Goal: Task Accomplishment & Management: Complete application form

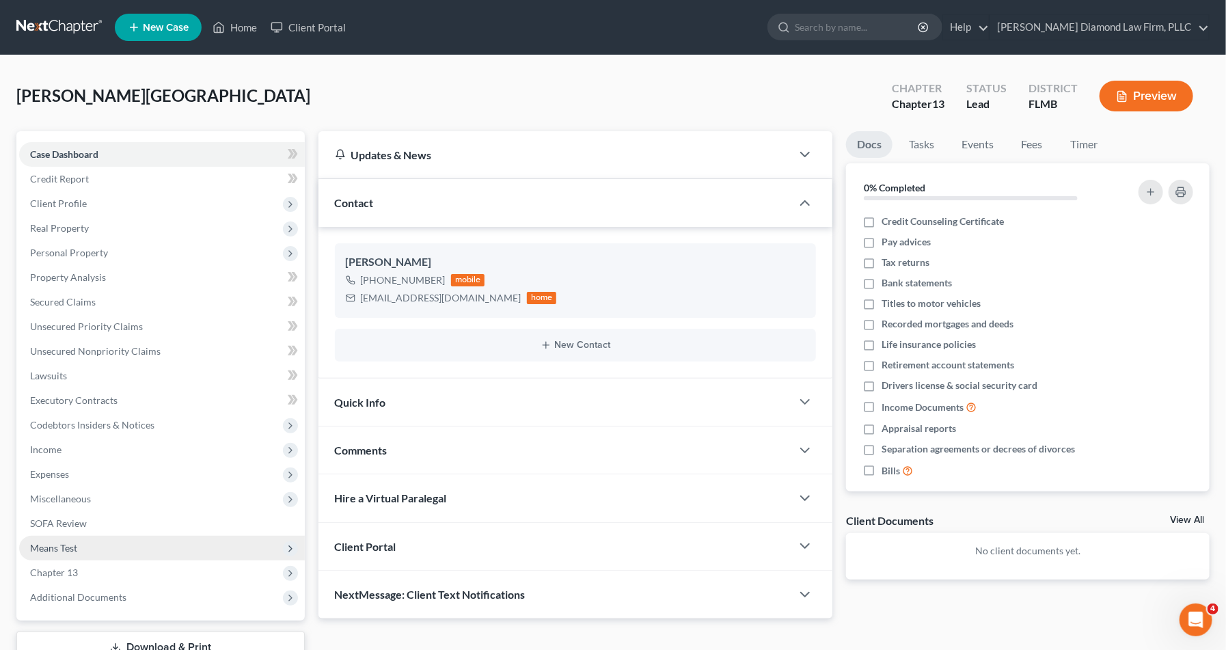
click at [126, 543] on span "Means Test" at bounding box center [162, 548] width 286 height 25
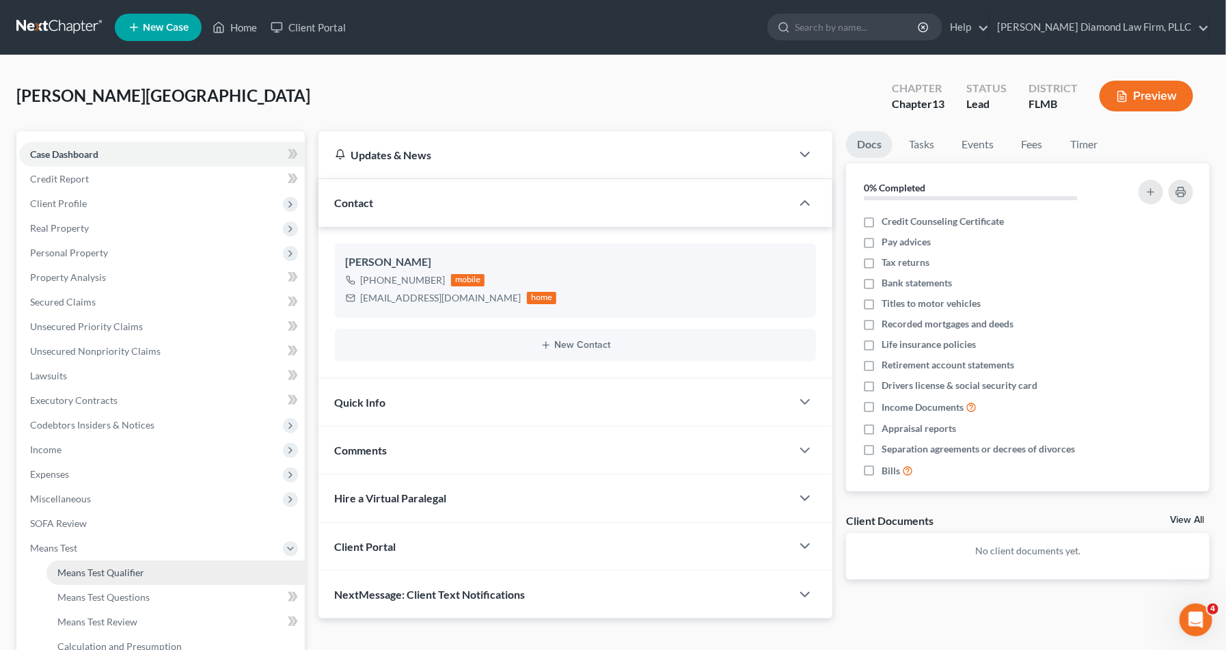
click at [129, 575] on span "Means Test Qualifier" at bounding box center [100, 572] width 87 height 12
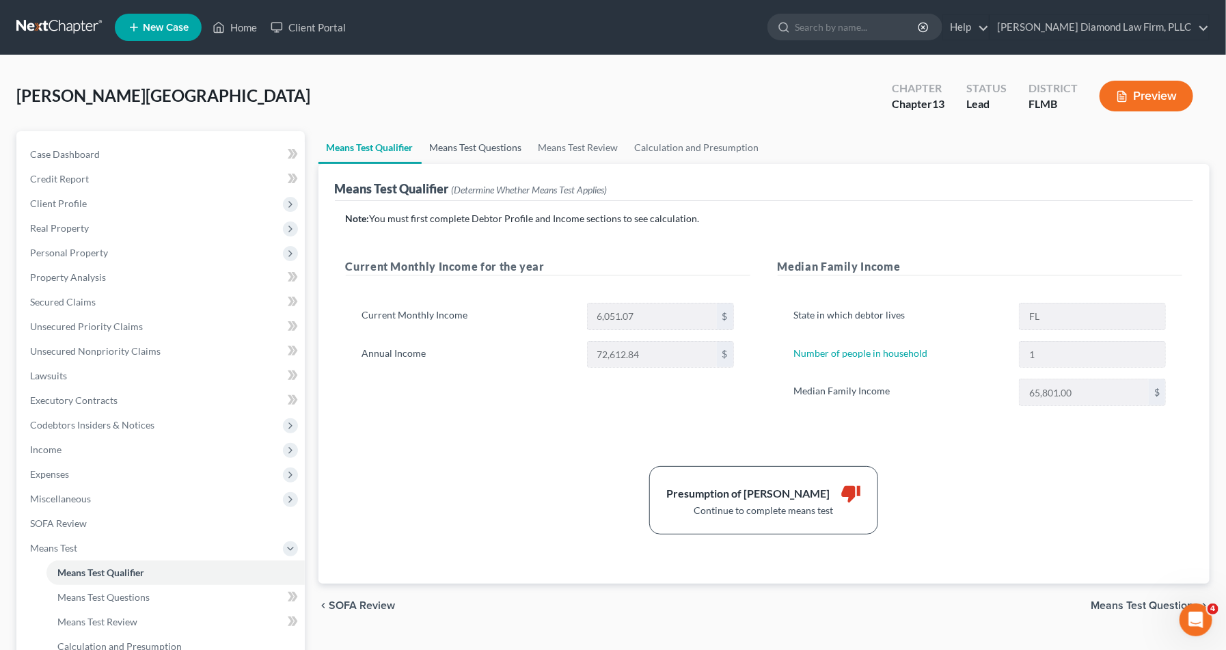
click at [489, 153] on link "Means Test Questions" at bounding box center [476, 147] width 109 height 33
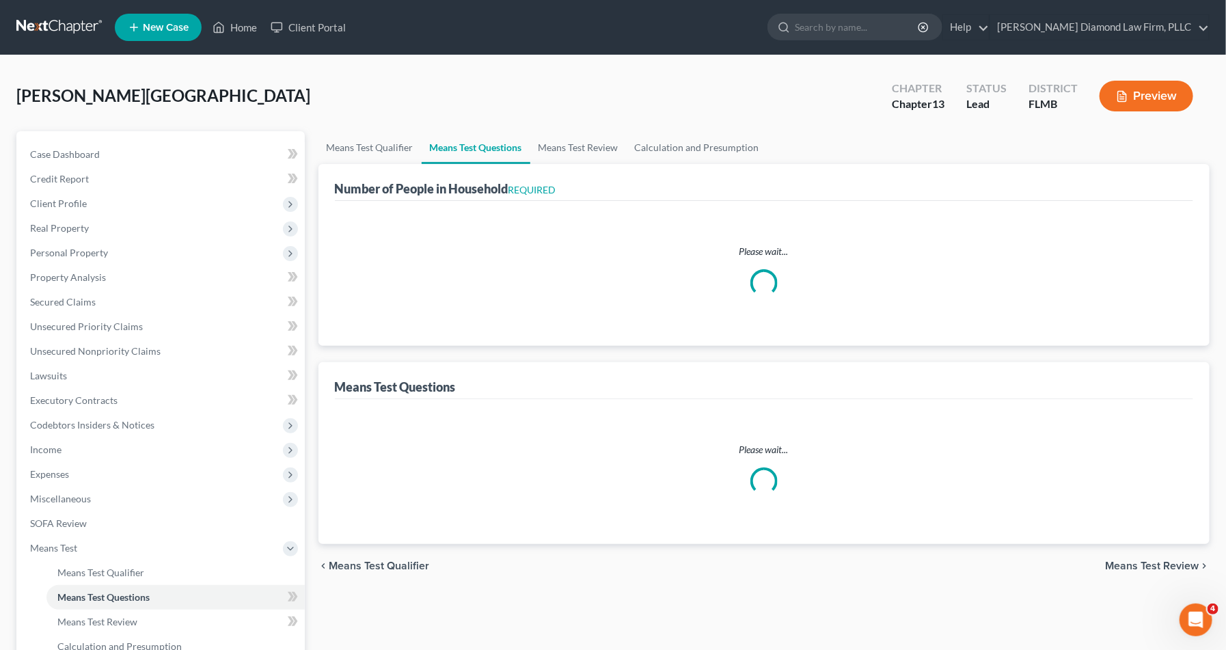
select select "1"
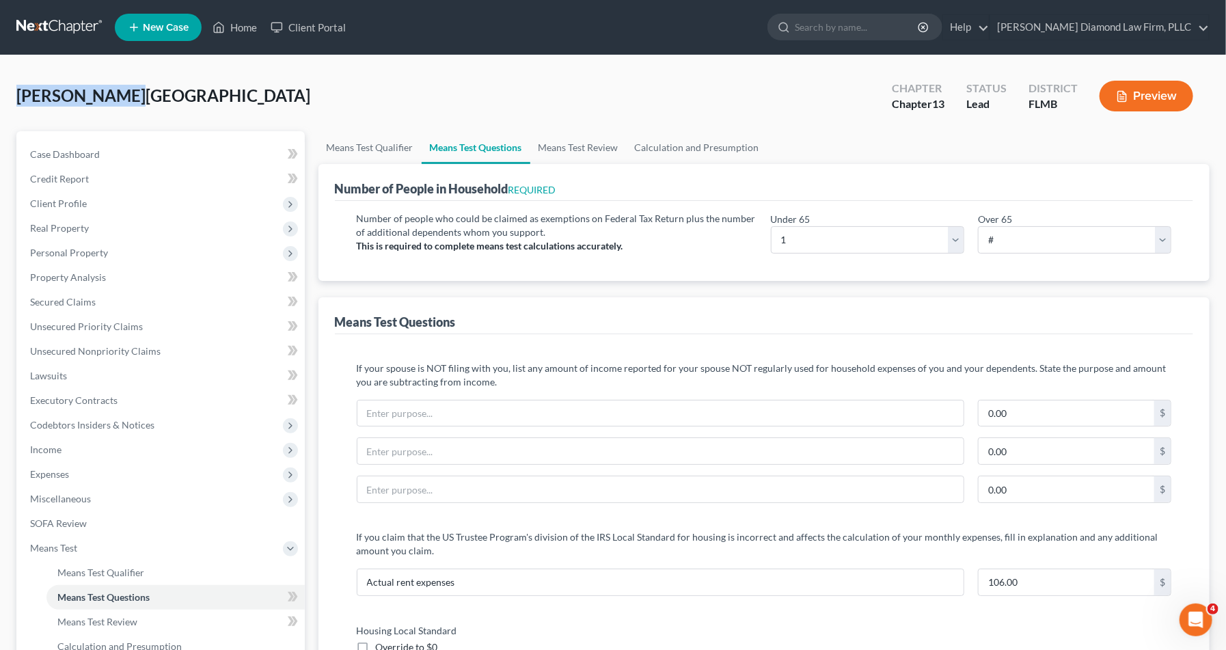
drag, startPoint x: 143, startPoint y: 90, endPoint x: 14, endPoint y: 88, distance: 129.1
copy span "[PERSON_NAME][GEOGRAPHIC_DATA]"
click at [1144, 103] on button "Preview" at bounding box center [1146, 96] width 94 height 31
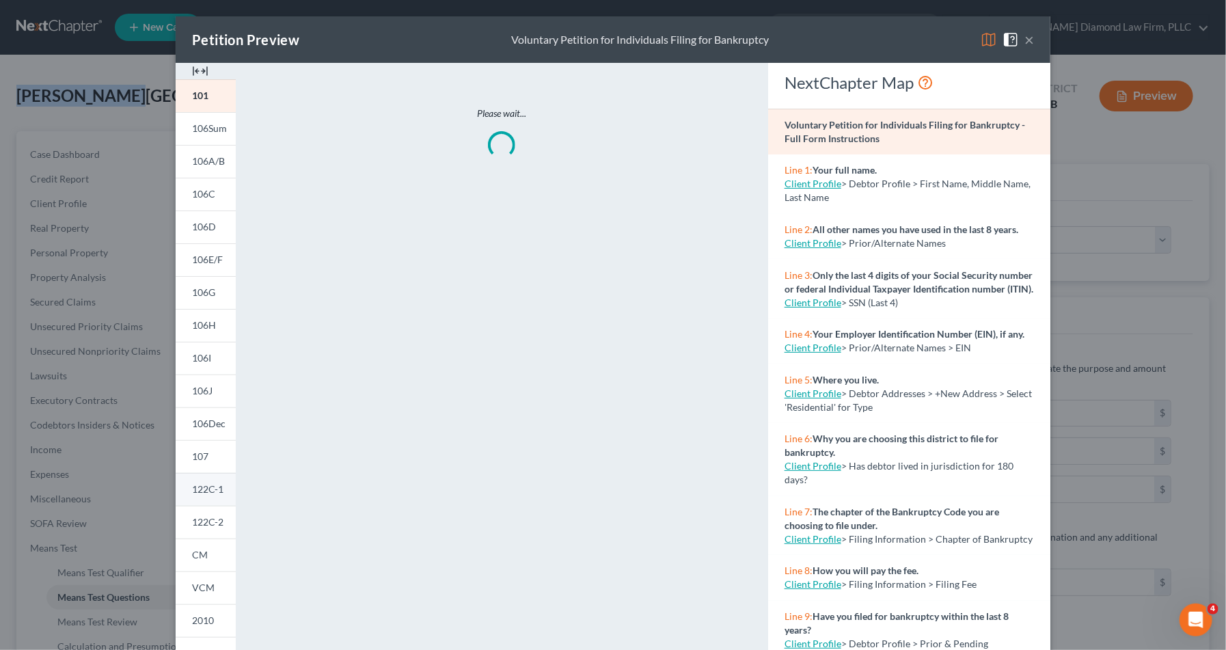
click at [213, 497] on link "122C-1" at bounding box center [206, 489] width 60 height 33
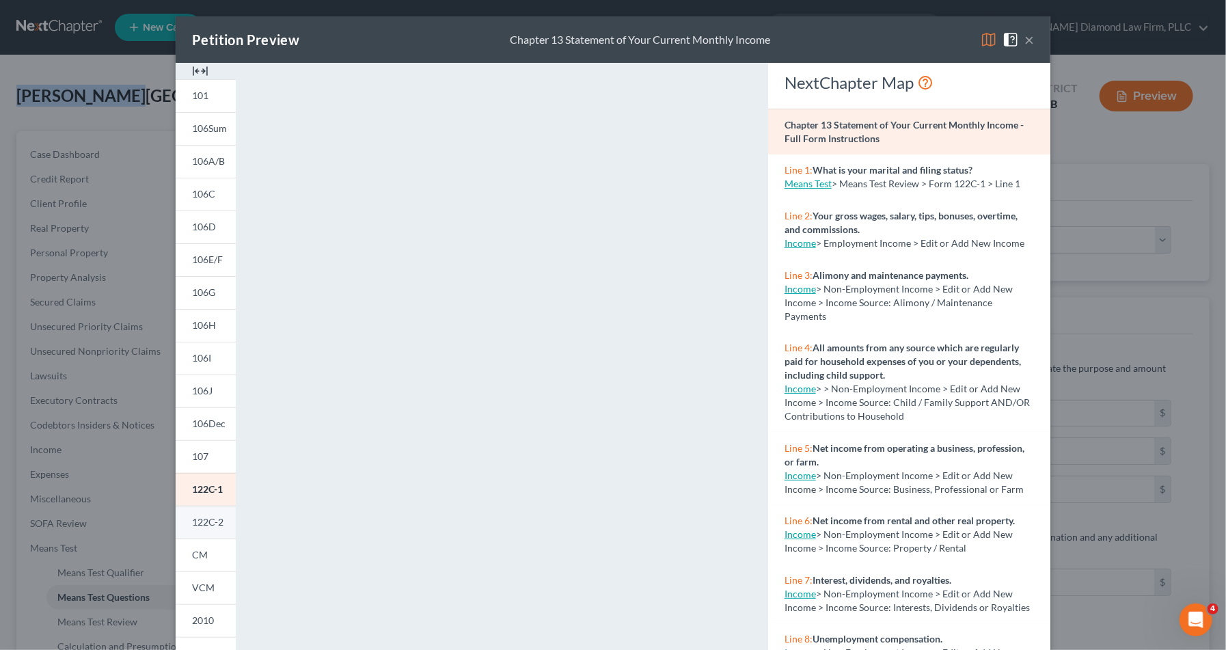
click at [203, 526] on span "122C-2" at bounding box center [207, 522] width 31 height 12
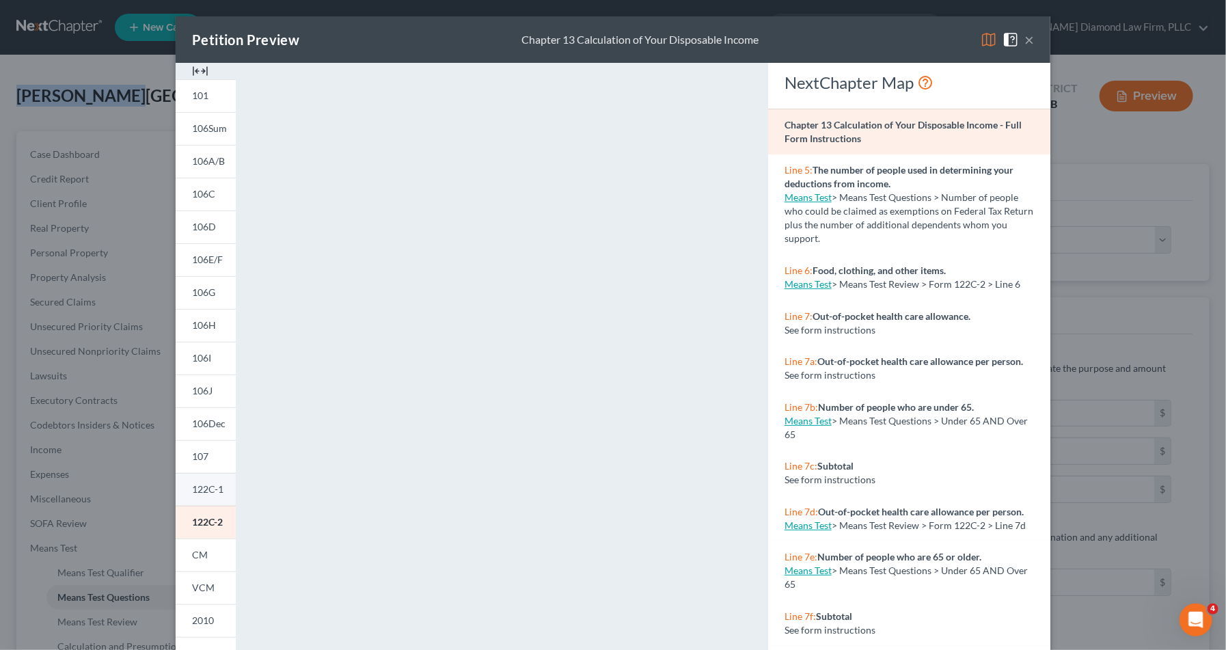
click at [204, 494] on span "122C-1" at bounding box center [207, 489] width 31 height 12
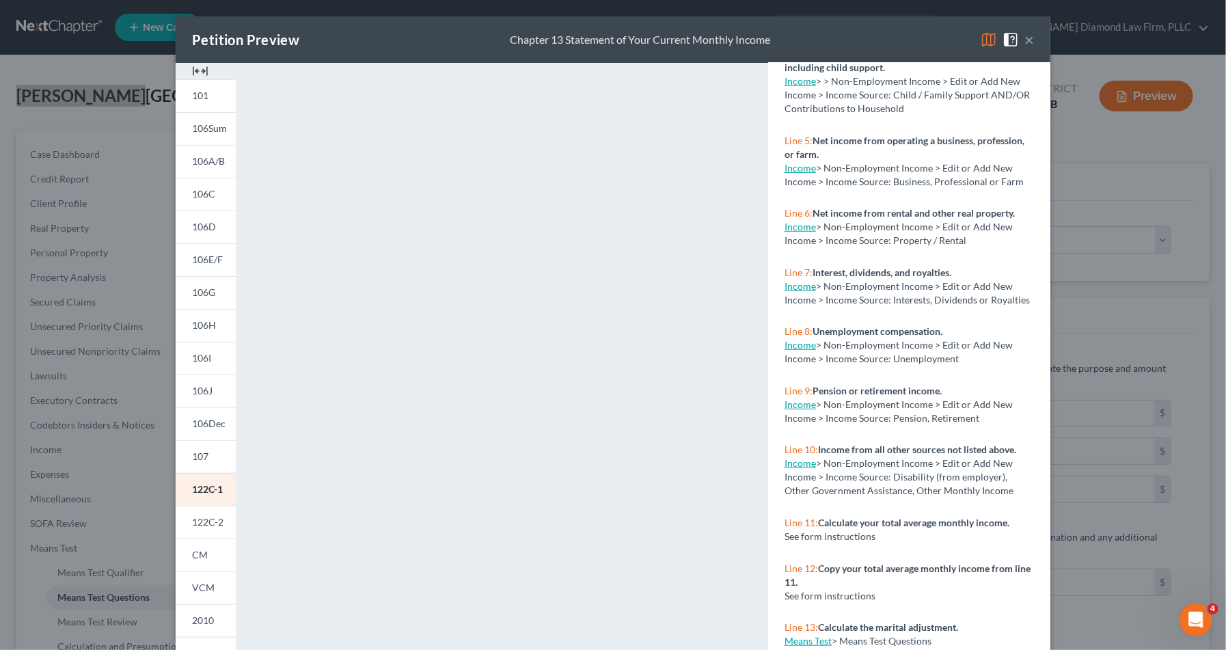
scroll to position [310, 0]
click at [1034, 40] on div "Petition Preview Chapter 13 Statement of Your Current Monthly Income ×" at bounding box center [613, 39] width 875 height 46
click at [1031, 42] on button "×" at bounding box center [1029, 39] width 10 height 16
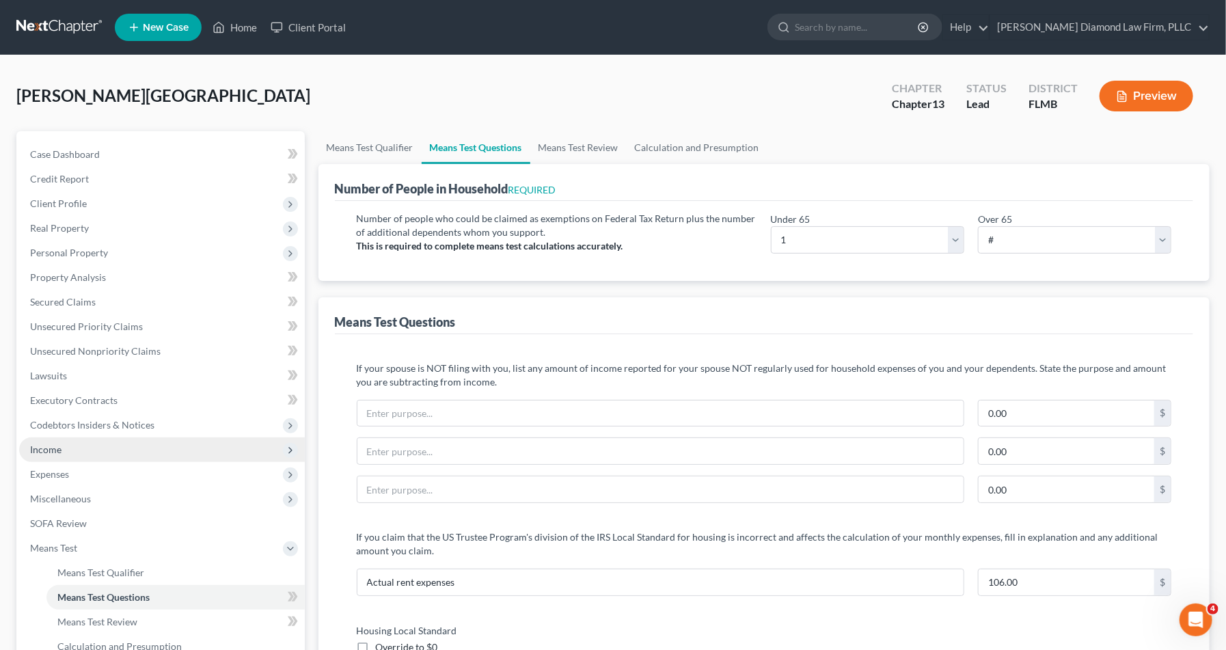
click at [111, 456] on span "Income" at bounding box center [162, 449] width 286 height 25
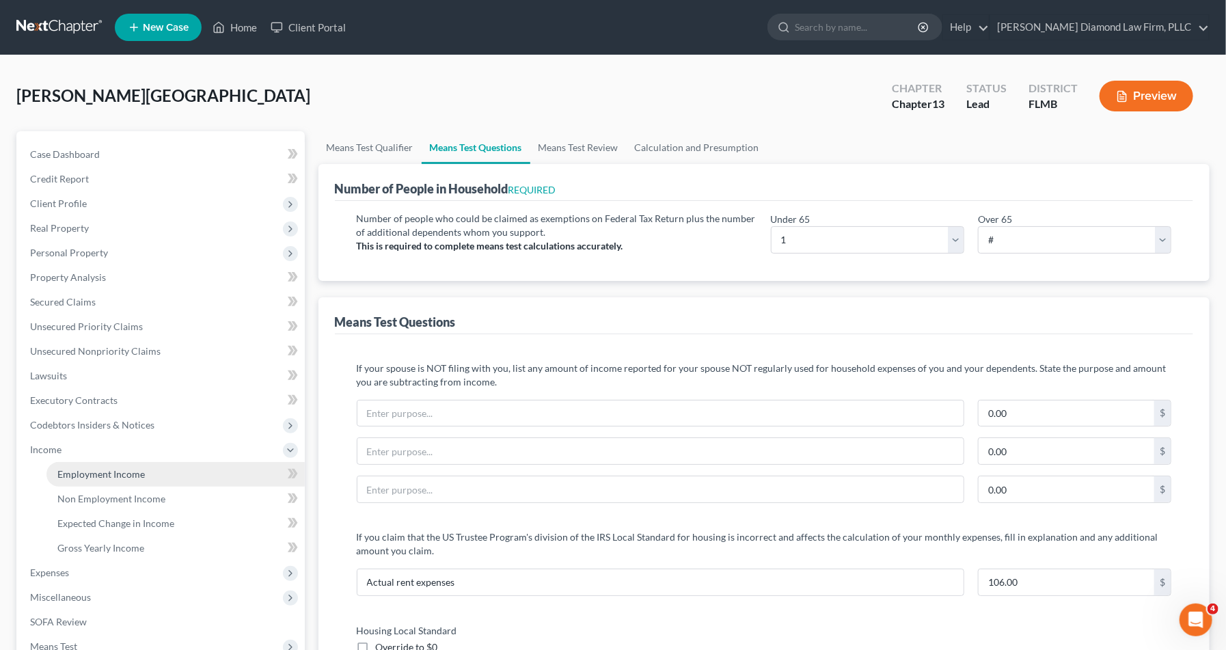
click at [169, 478] on link "Employment Income" at bounding box center [175, 474] width 258 height 25
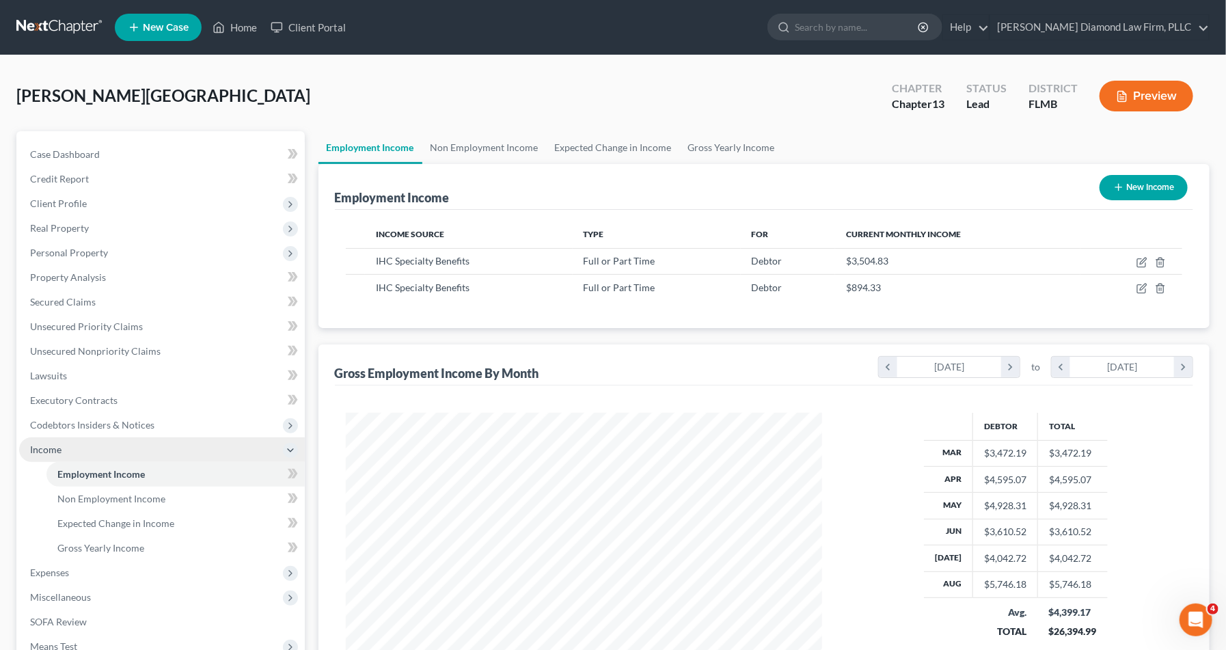
scroll to position [245, 504]
click at [478, 148] on link "Non Employment Income" at bounding box center [484, 147] width 124 height 33
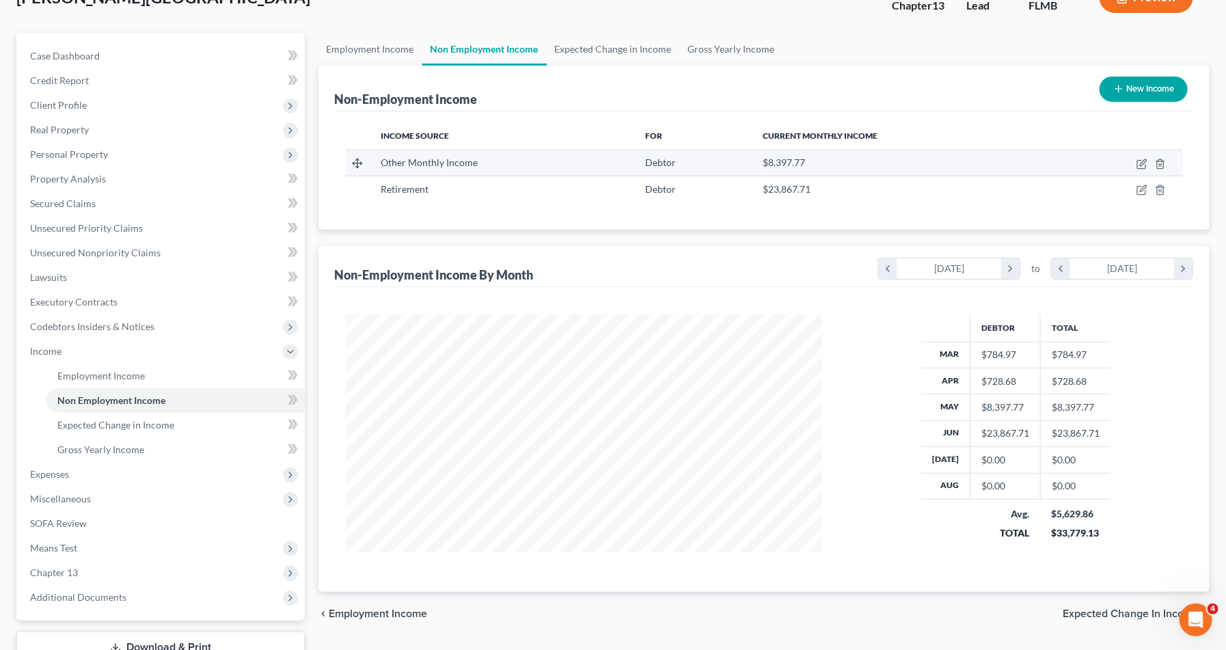
scroll to position [93, 0]
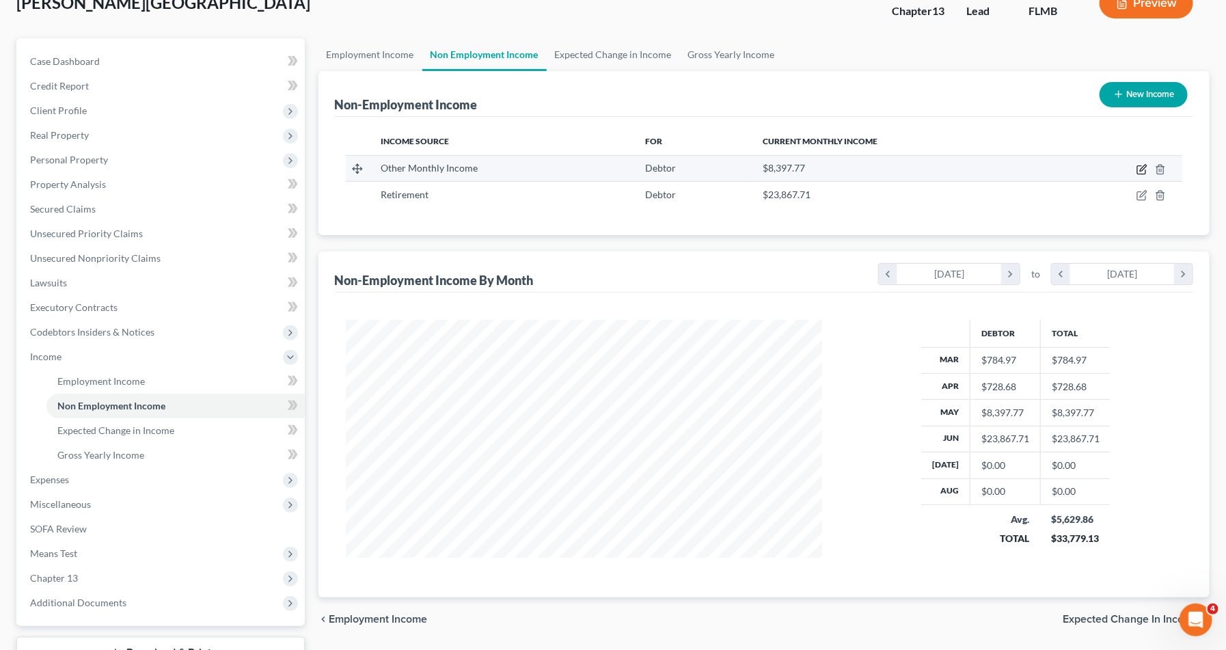
click at [1141, 169] on icon "button" at bounding box center [1141, 169] width 11 height 11
select select "13"
select select "0"
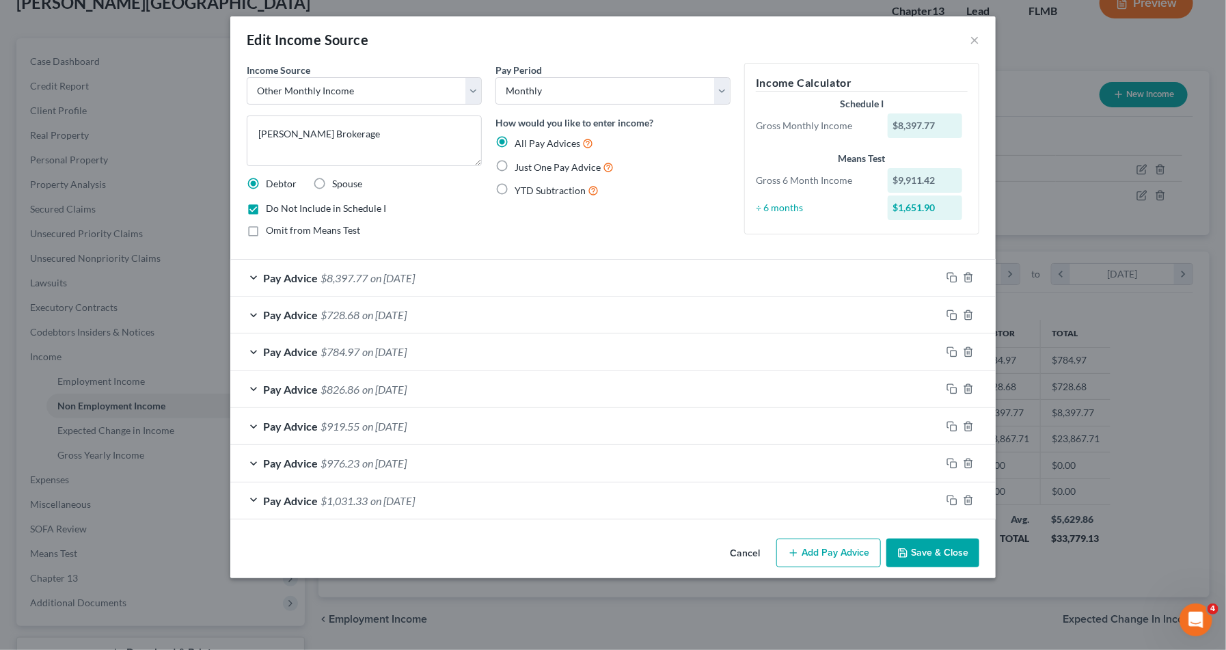
click at [1035, 85] on div "Edit Income Source × Income Source * Select Unemployment Disability (from emplo…" at bounding box center [613, 325] width 1226 height 650
click at [973, 40] on button "×" at bounding box center [975, 39] width 10 height 16
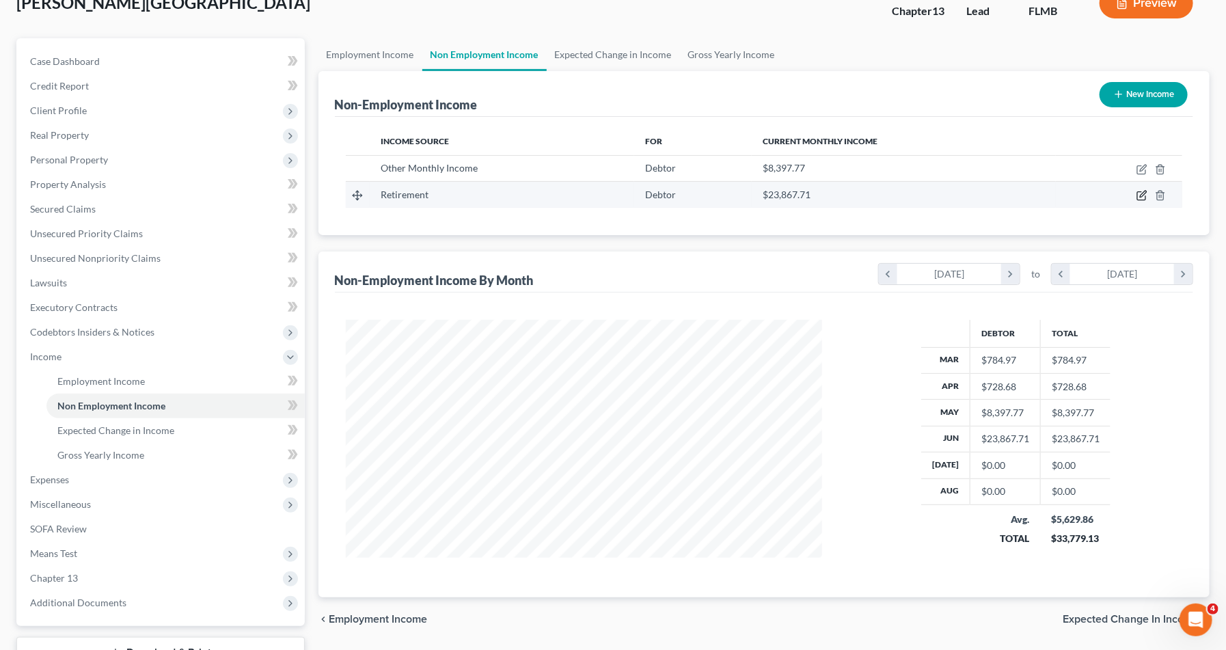
click at [1140, 195] on icon "button" at bounding box center [1143, 194] width 6 height 6
select select "3"
select select "0"
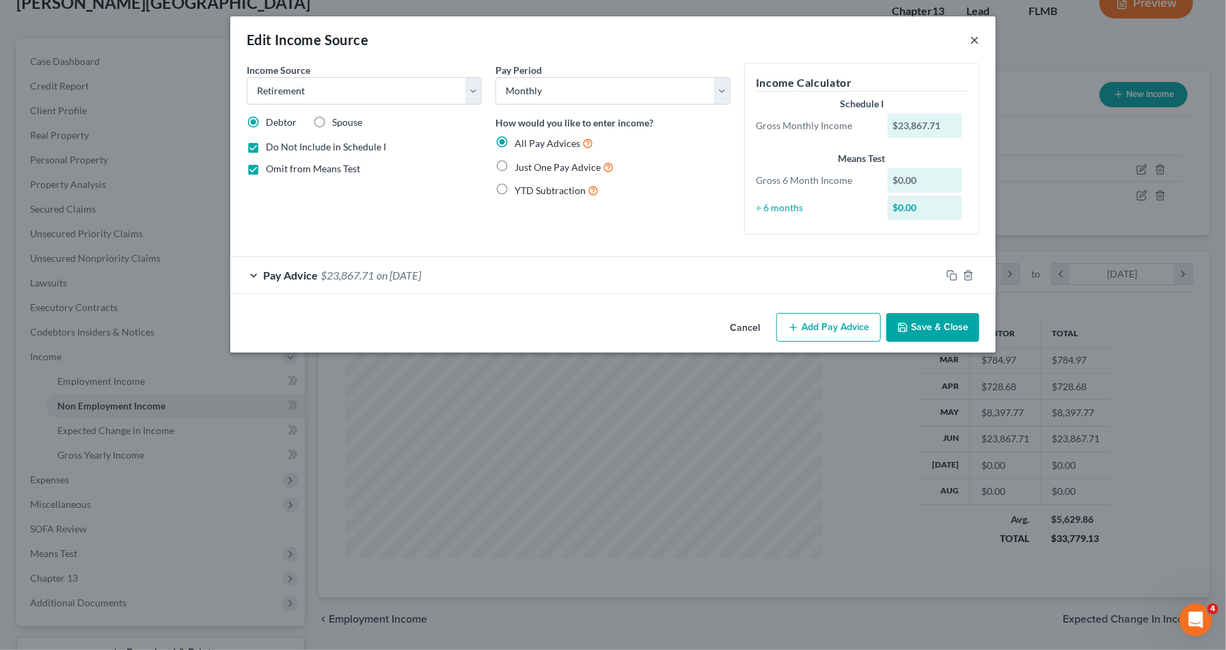
click at [976, 41] on button "×" at bounding box center [975, 39] width 10 height 16
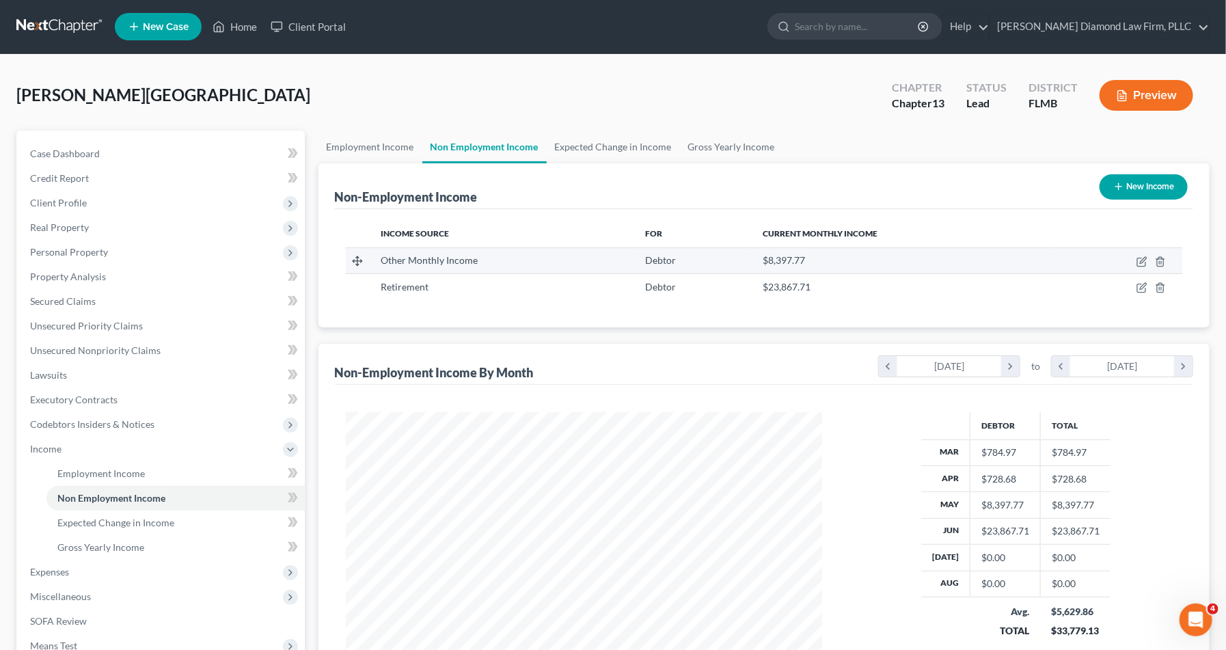
scroll to position [0, 0]
click at [1144, 264] on icon "button" at bounding box center [1141, 262] width 11 height 11
select select "13"
select select "0"
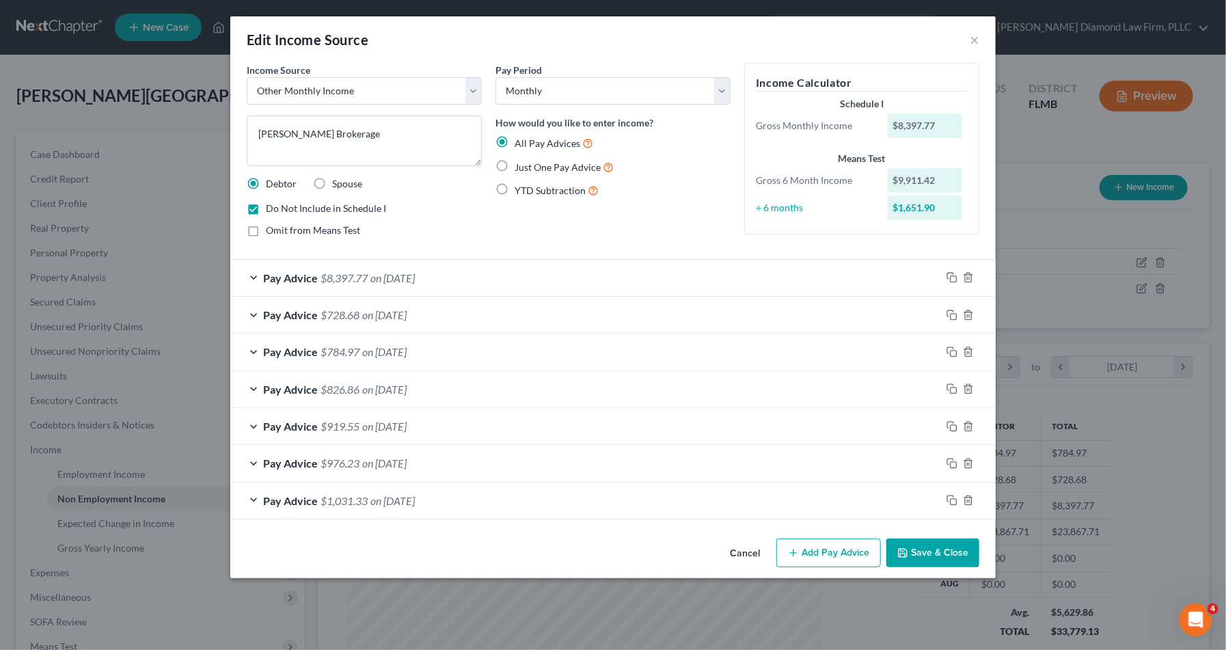
click at [266, 234] on label "Omit from Means Test" at bounding box center [313, 230] width 94 height 14
click at [271, 232] on input "Omit from Means Test" at bounding box center [275, 227] width 9 height 9
checkbox input "true"
click at [927, 560] on button "Save & Close" at bounding box center [932, 552] width 93 height 29
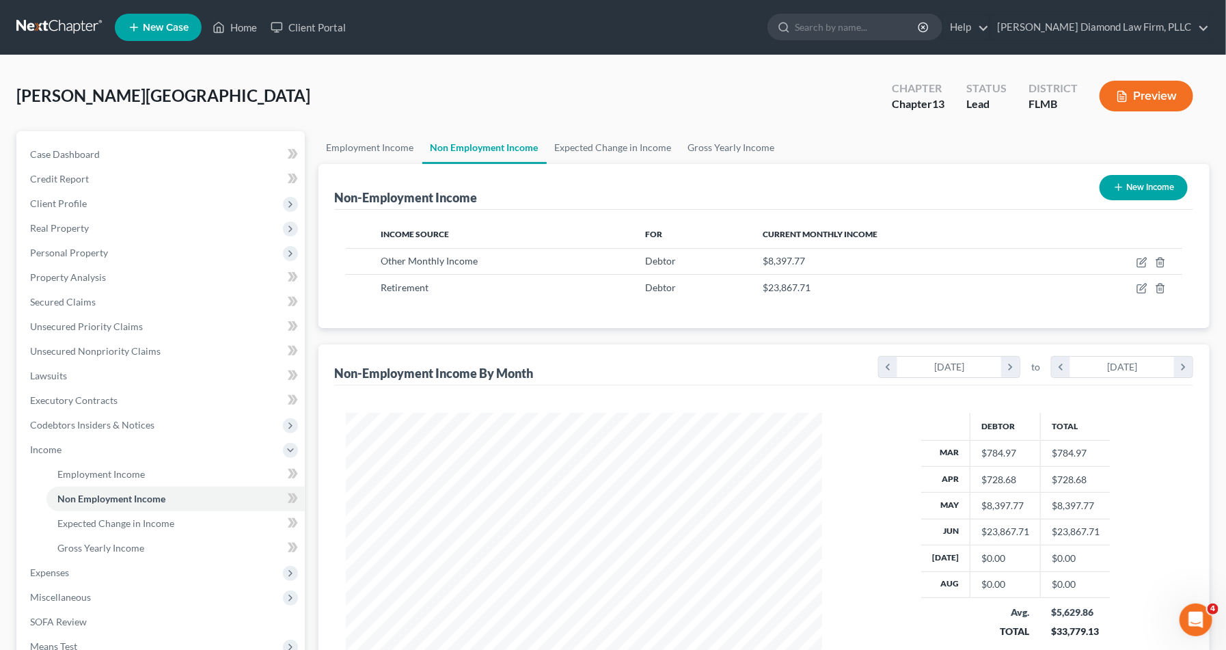
click at [1138, 98] on button "Preview" at bounding box center [1146, 96] width 94 height 31
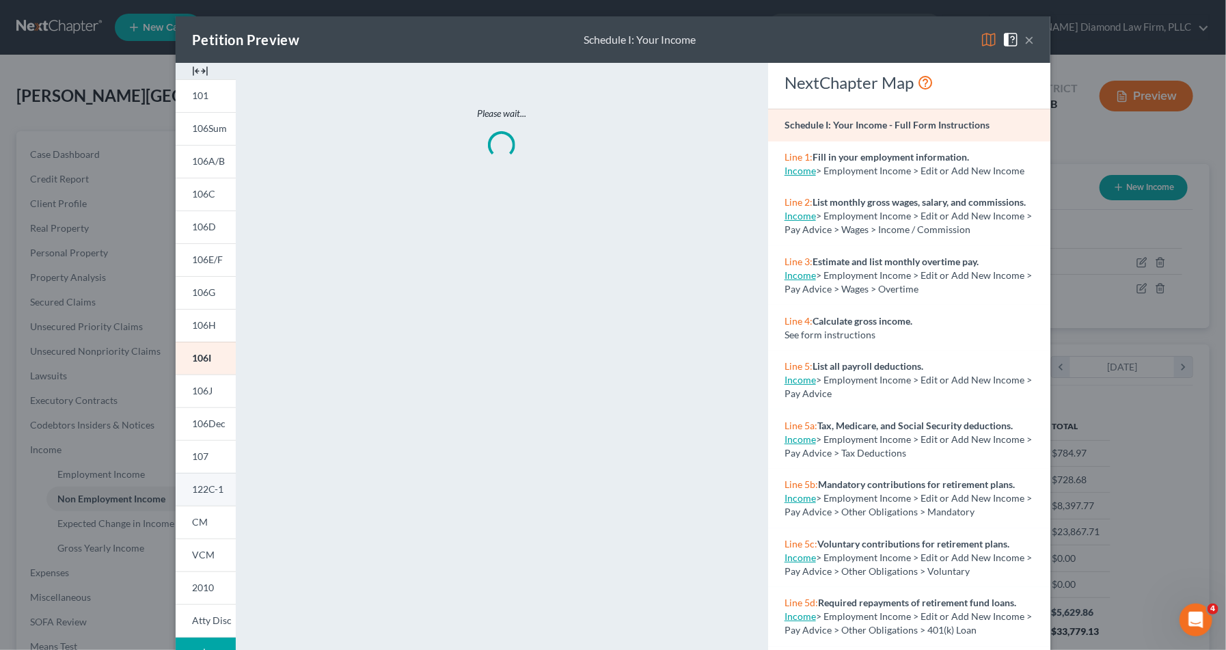
click at [200, 491] on span "122C-1" at bounding box center [207, 489] width 31 height 12
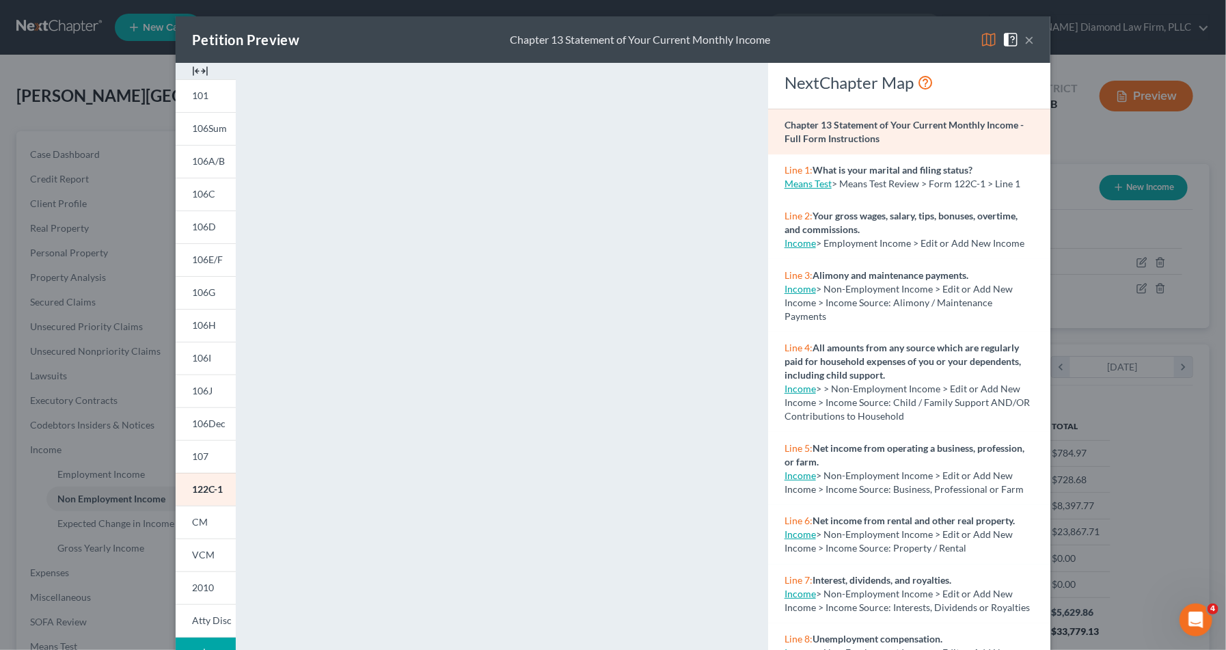
click at [1032, 40] on button "×" at bounding box center [1029, 39] width 10 height 16
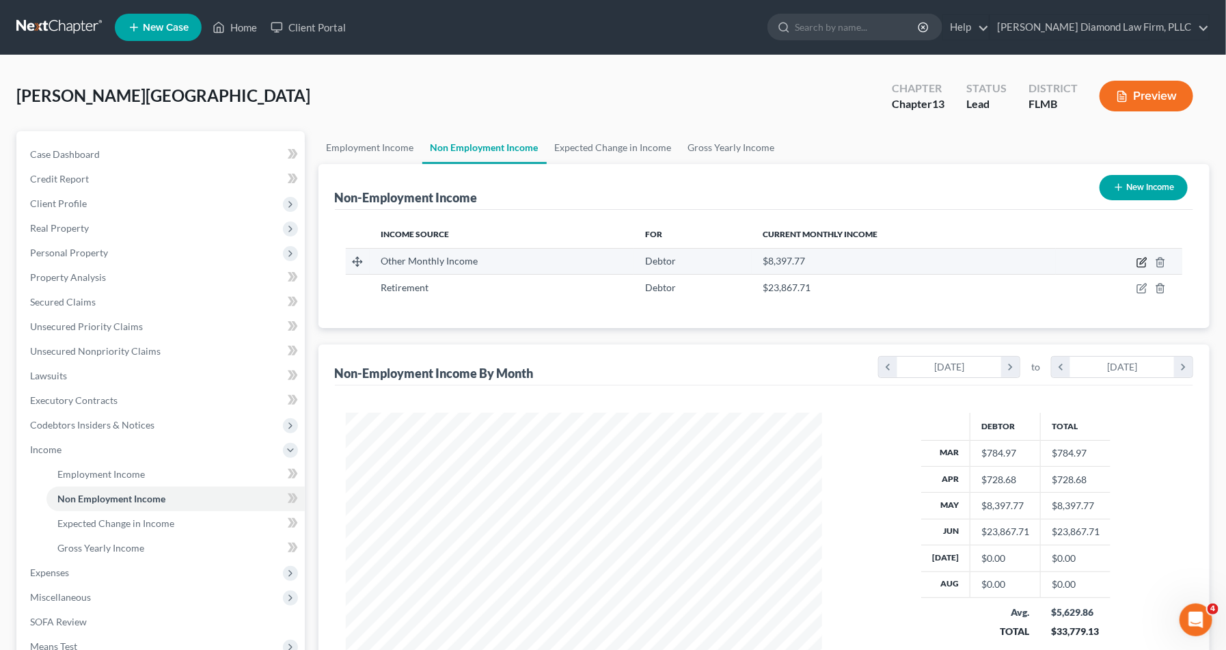
click at [1139, 260] on icon "button" at bounding box center [1141, 262] width 11 height 11
select select "13"
select select "0"
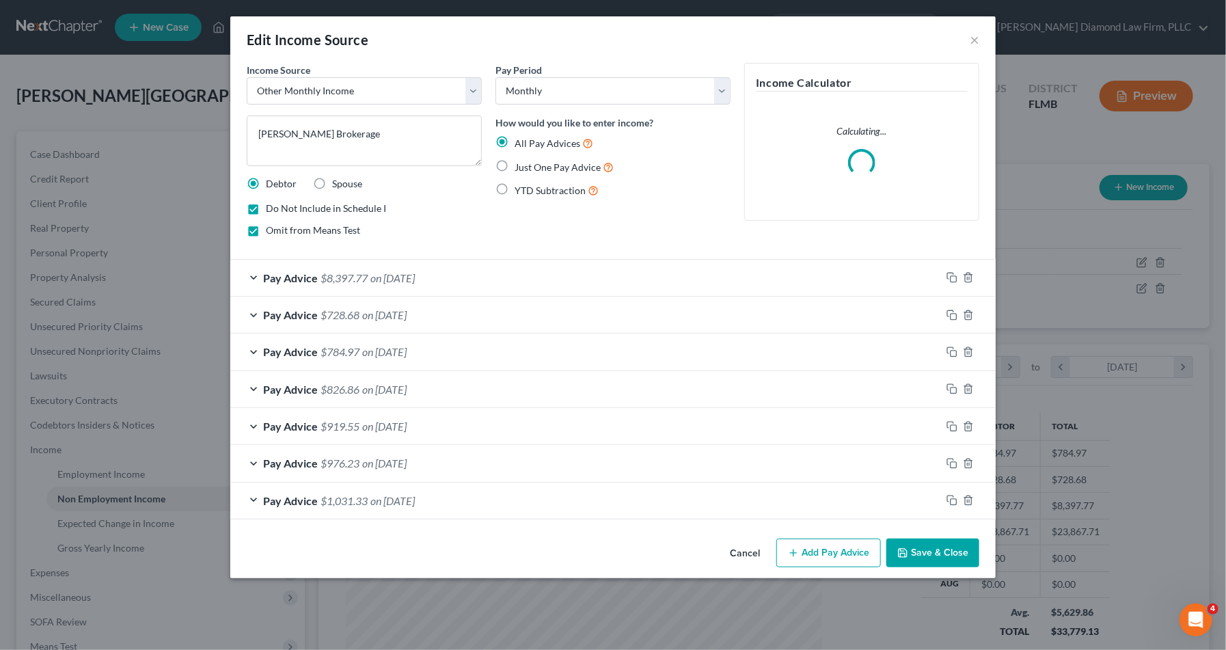
click at [266, 230] on label "Omit from Means Test" at bounding box center [313, 230] width 94 height 14
click at [271, 230] on input "Omit from Means Test" at bounding box center [275, 227] width 9 height 9
checkbox input "false"
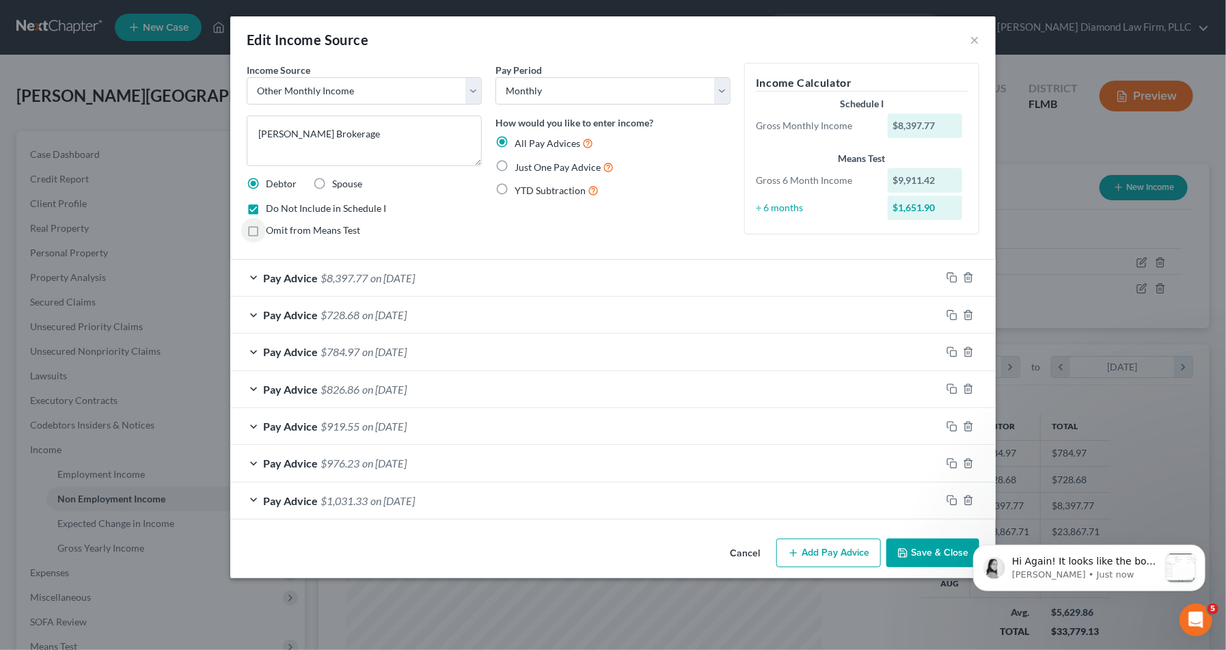
click at [933, 555] on button "Save & Close" at bounding box center [932, 552] width 93 height 29
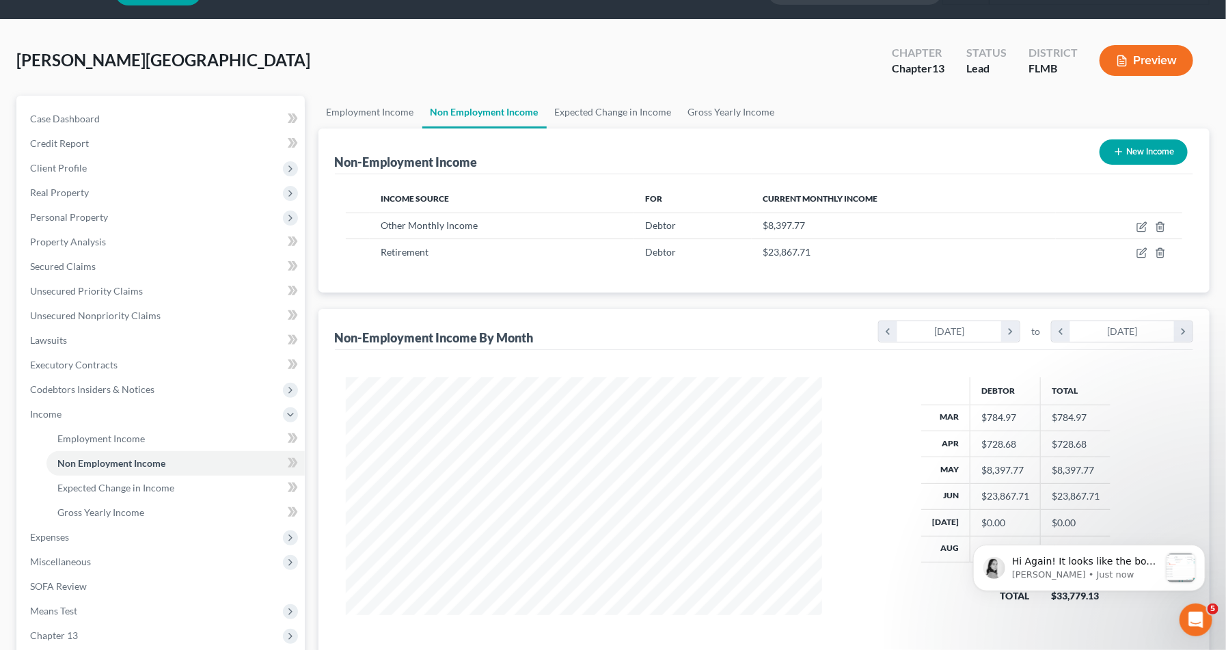
scroll to position [56, 0]
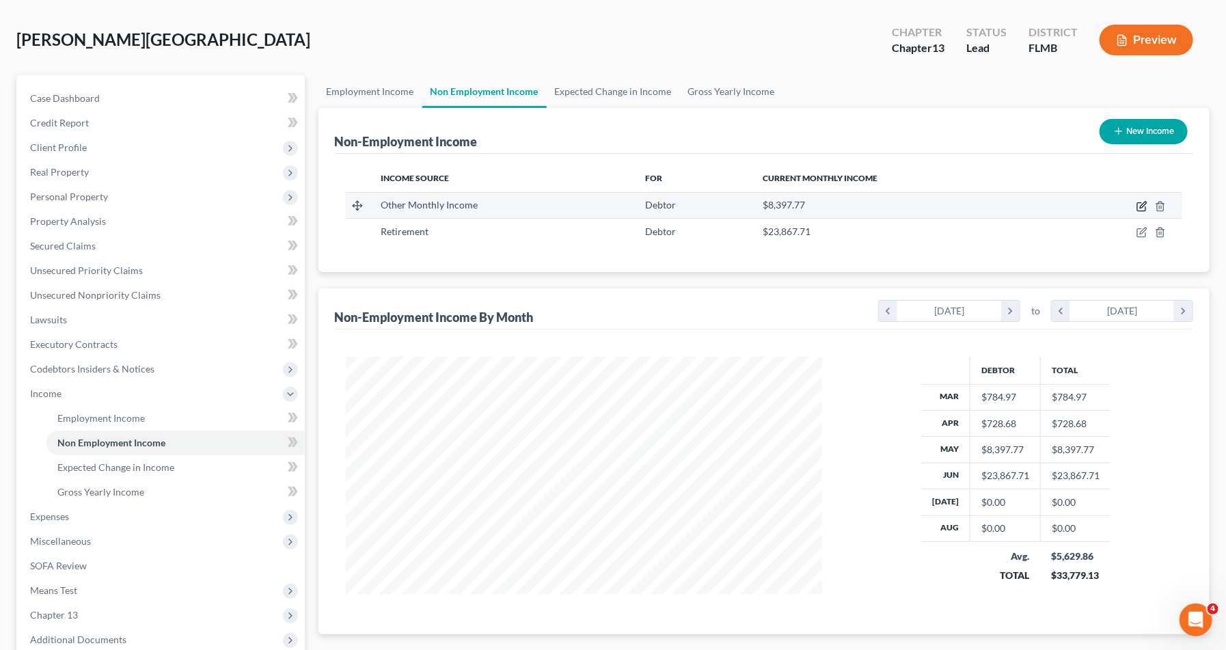
click at [1140, 206] on icon "button" at bounding box center [1141, 206] width 11 height 11
select select "13"
select select "0"
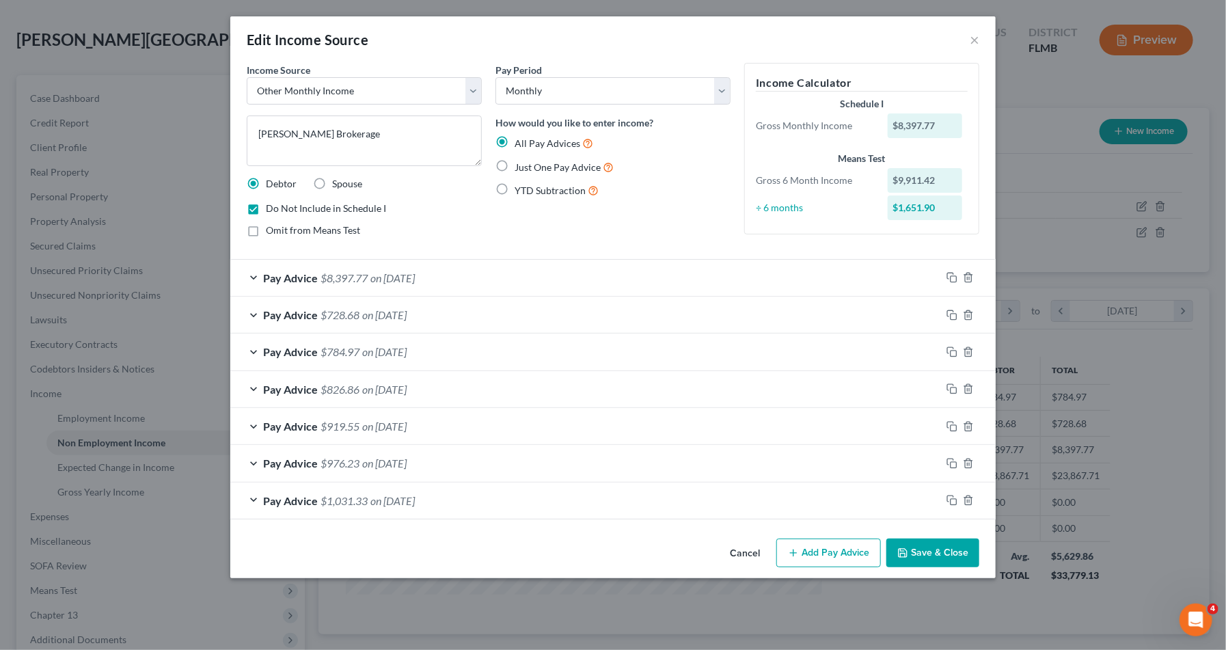
click at [176, 57] on div "Edit Income Source × Income Source * Select Unemployment Disability (from emplo…" at bounding box center [613, 325] width 1226 height 650
click at [971, 33] on button "×" at bounding box center [975, 39] width 10 height 16
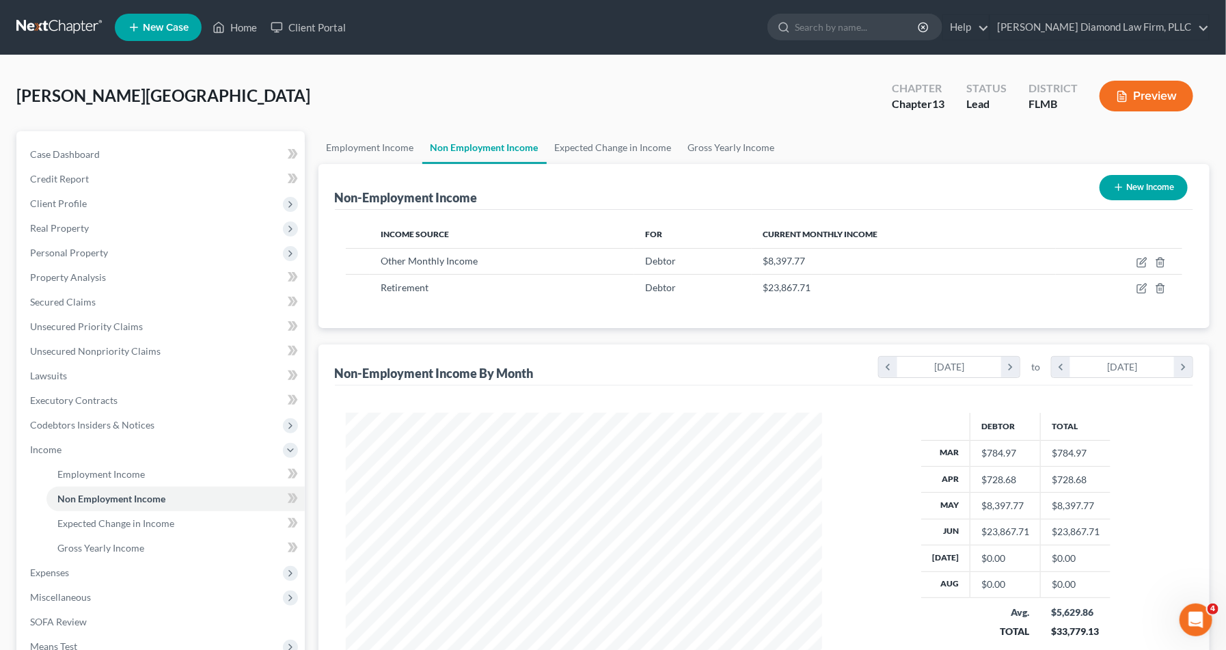
scroll to position [245, 504]
click at [1140, 260] on icon "button" at bounding box center [1141, 262] width 11 height 11
select select "13"
select select "0"
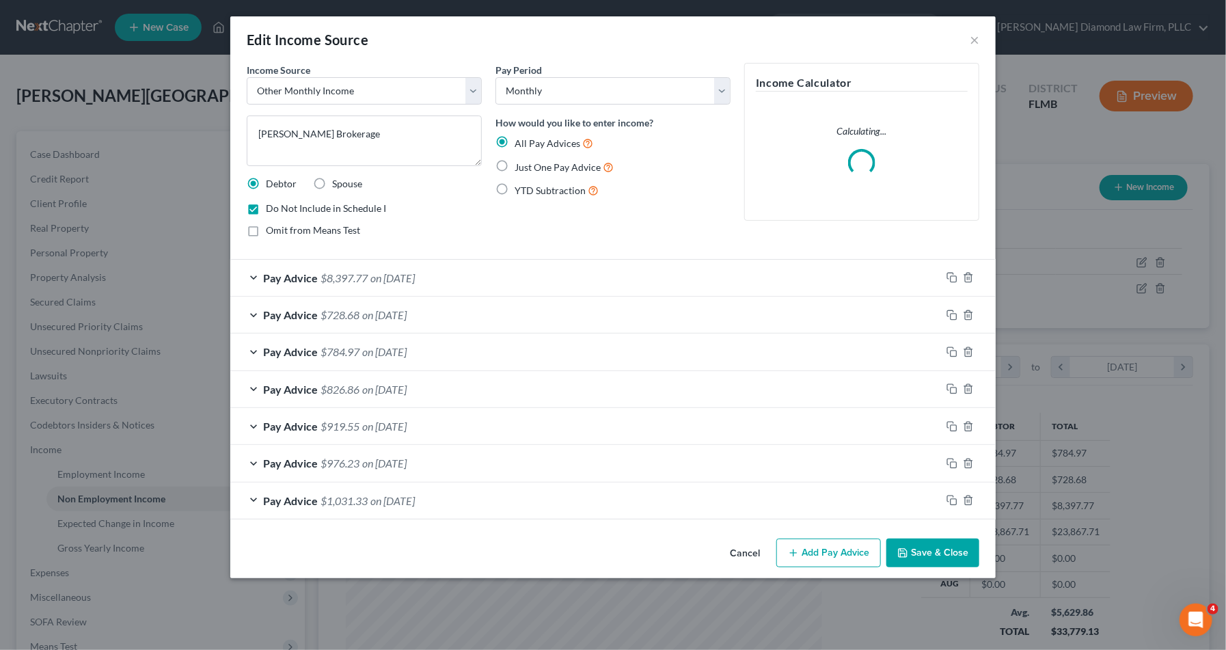
click at [197, 81] on div "Edit Income Source × Income Source * Select Unemployment Disability (from emplo…" at bounding box center [613, 325] width 1226 height 650
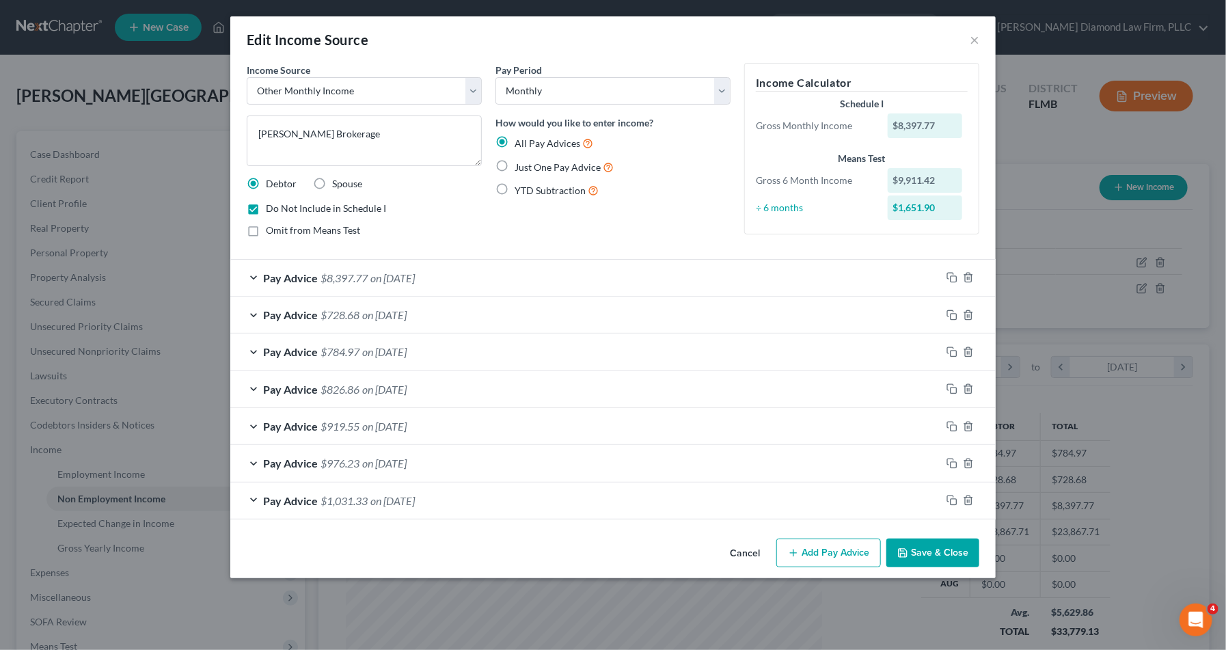
click at [979, 39] on div "Edit Income Source ×" at bounding box center [612, 39] width 765 height 46
click at [978, 39] on button "×" at bounding box center [975, 39] width 10 height 16
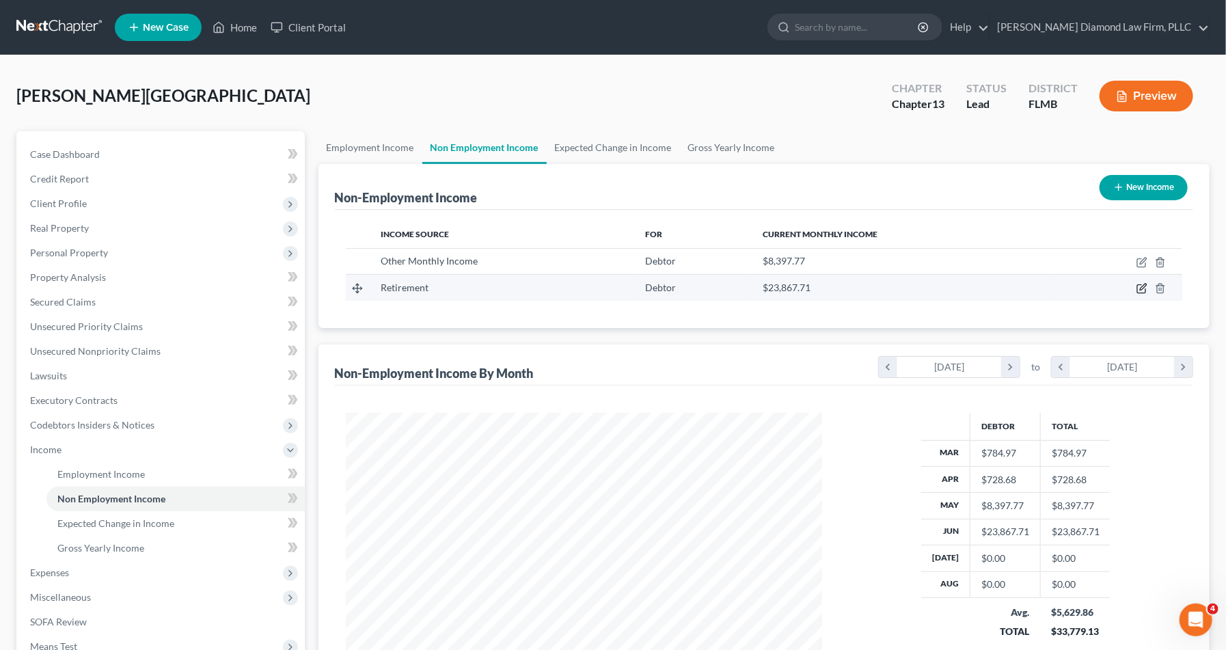
click at [1139, 289] on icon "button" at bounding box center [1141, 288] width 11 height 11
select select "3"
select select "0"
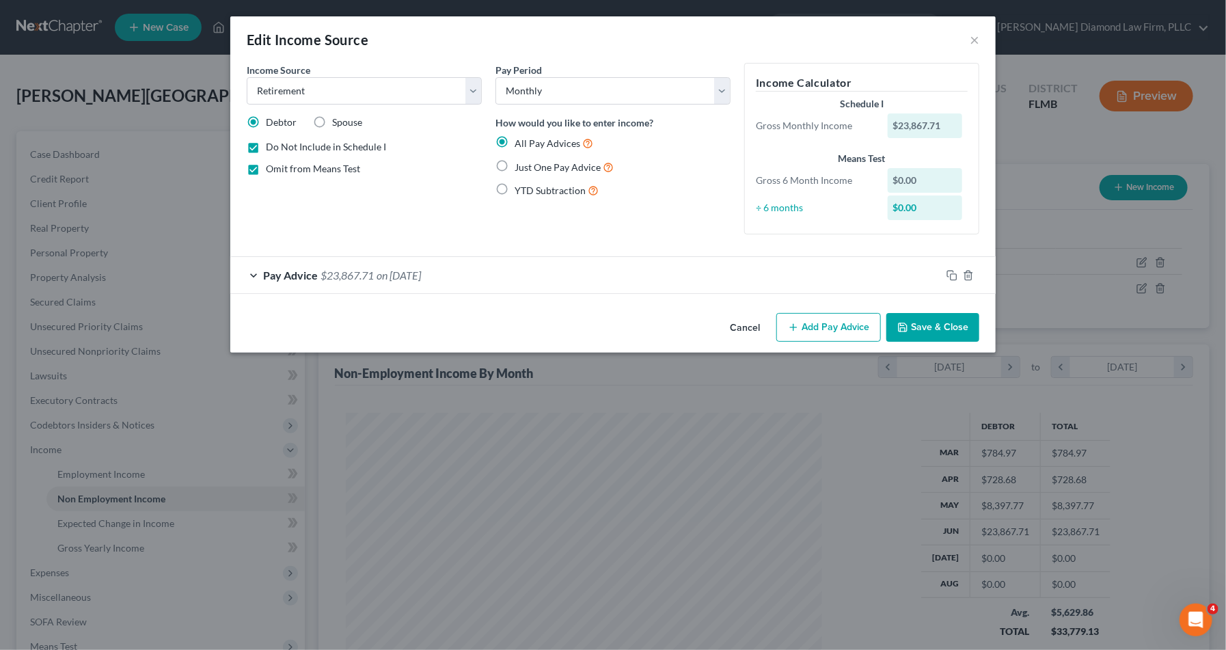
click at [172, 101] on div "Edit Income Source × Income Source * Select Unemployment Disability (from emplo…" at bounding box center [613, 325] width 1226 height 650
click at [970, 40] on button "×" at bounding box center [975, 39] width 10 height 16
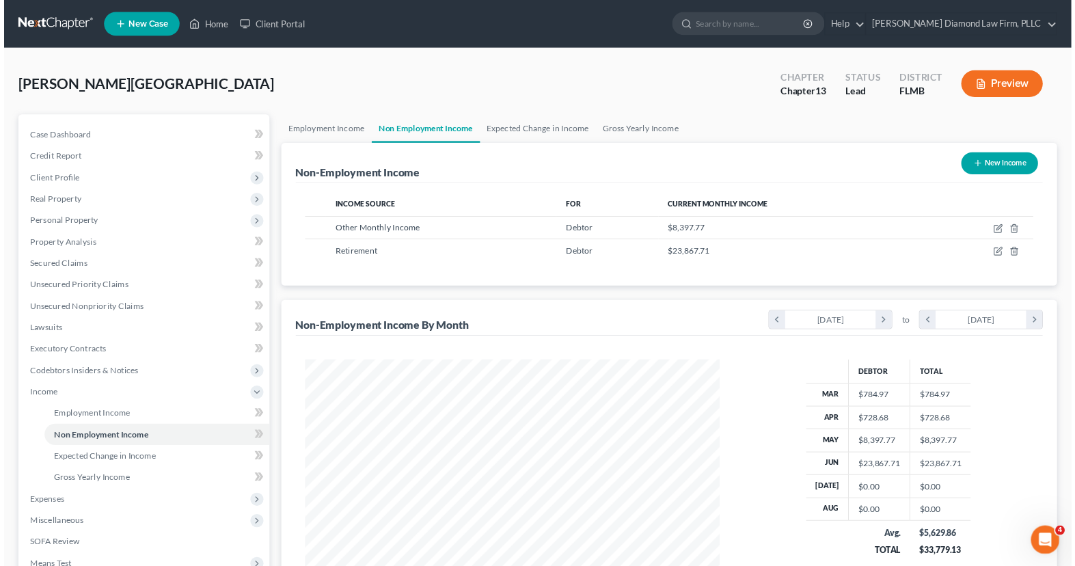
scroll to position [245, 504]
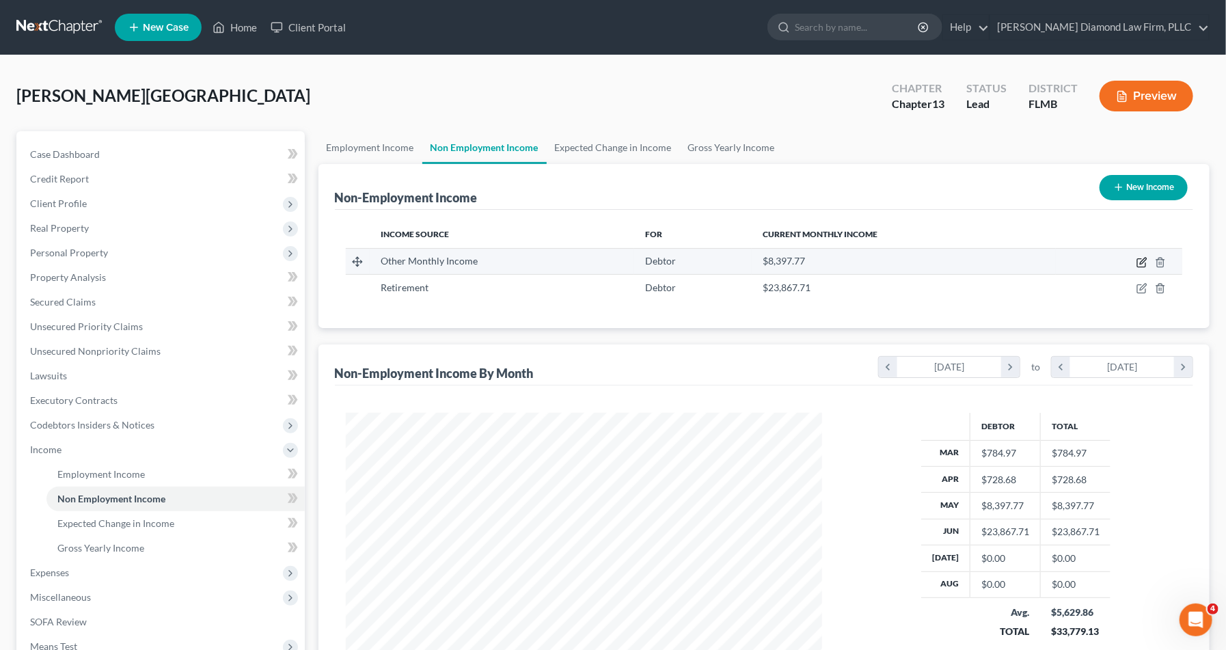
click at [1141, 262] on icon "button" at bounding box center [1143, 261] width 6 height 6
select select "13"
select select "0"
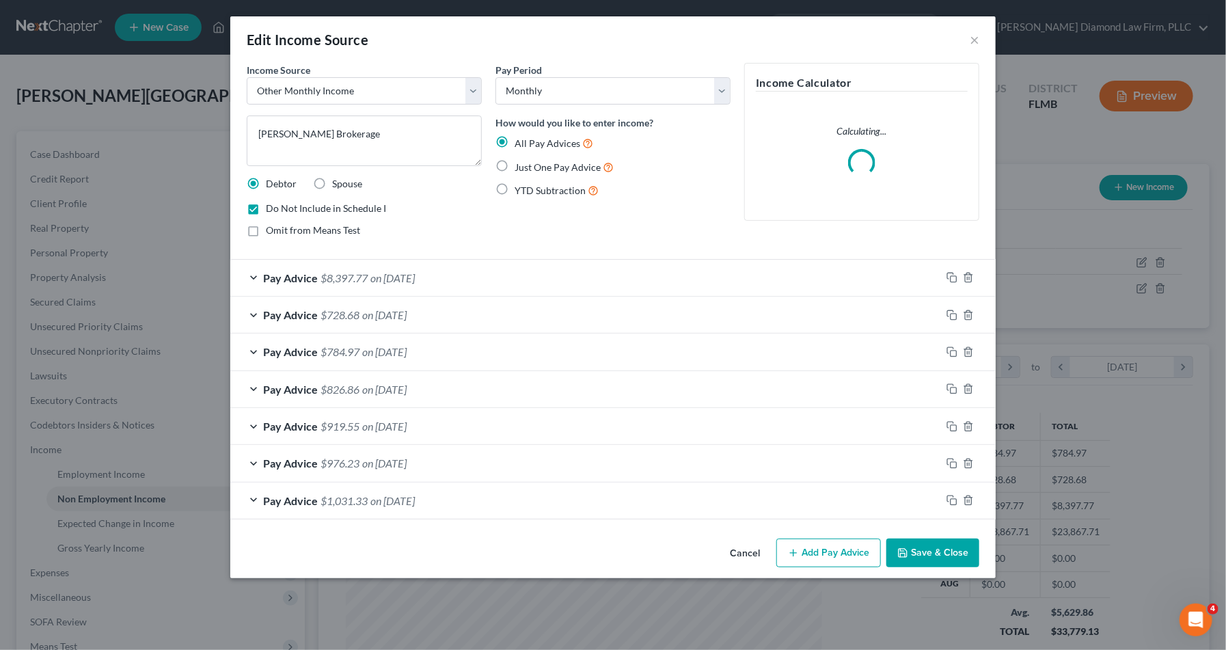
click at [1024, 141] on div "Edit Income Source × Income Source * Select Unemployment Disability (from emplo…" at bounding box center [613, 325] width 1226 height 650
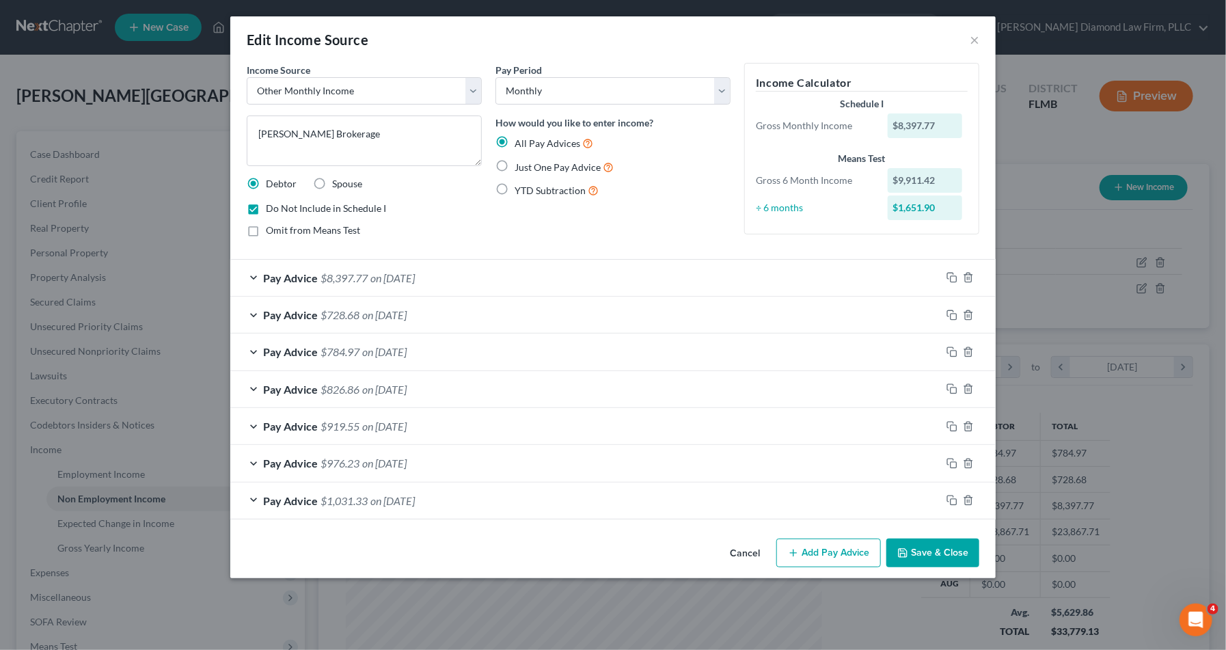
click at [180, 95] on div "Edit Income Source × Income Source * Select Unemployment Disability (from emplo…" at bounding box center [613, 325] width 1226 height 650
click at [181, 77] on div "Edit Income Source × Income Source * Select Unemployment Disability (from emplo…" at bounding box center [613, 325] width 1226 height 650
click at [976, 38] on button "×" at bounding box center [975, 39] width 10 height 16
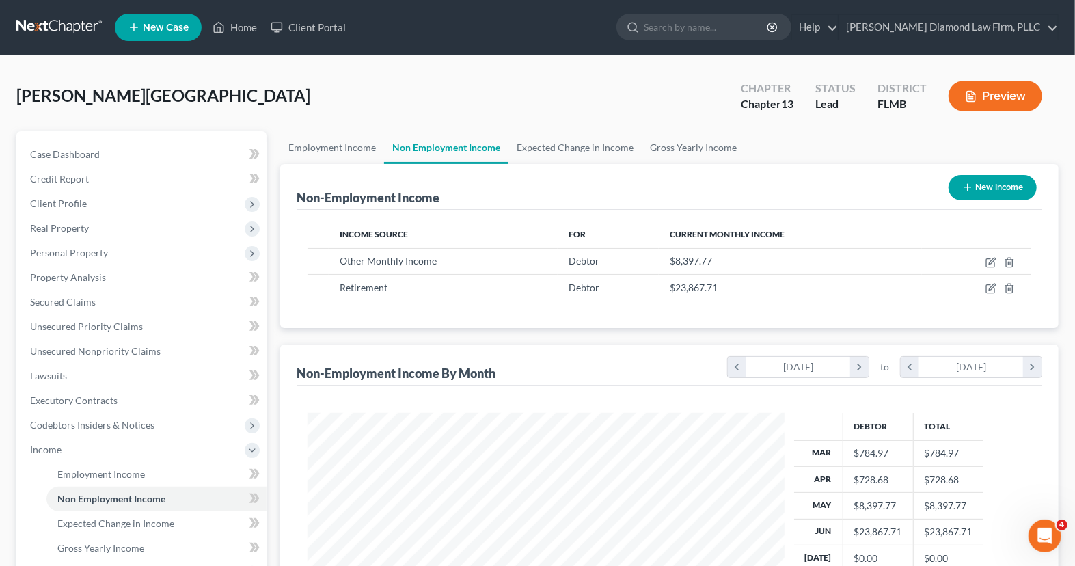
scroll to position [243, 438]
